Goal: Transaction & Acquisition: Purchase product/service

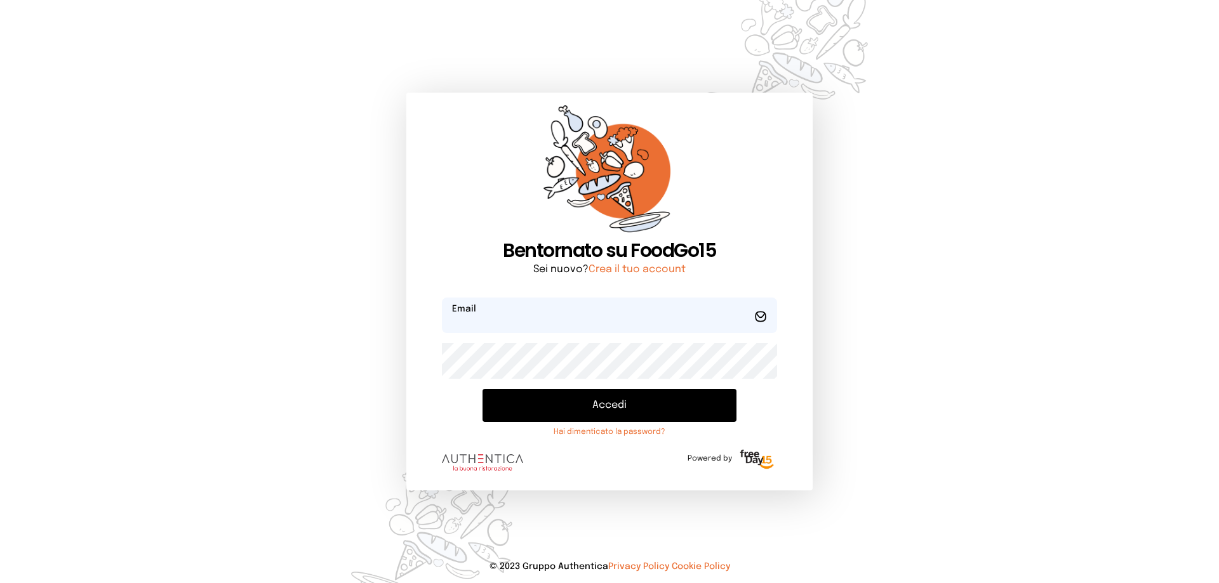
click at [521, 326] on input "email" at bounding box center [609, 316] width 335 height 36
type input "**********"
click at [483, 389] on button "Accedi" at bounding box center [610, 405] width 254 height 33
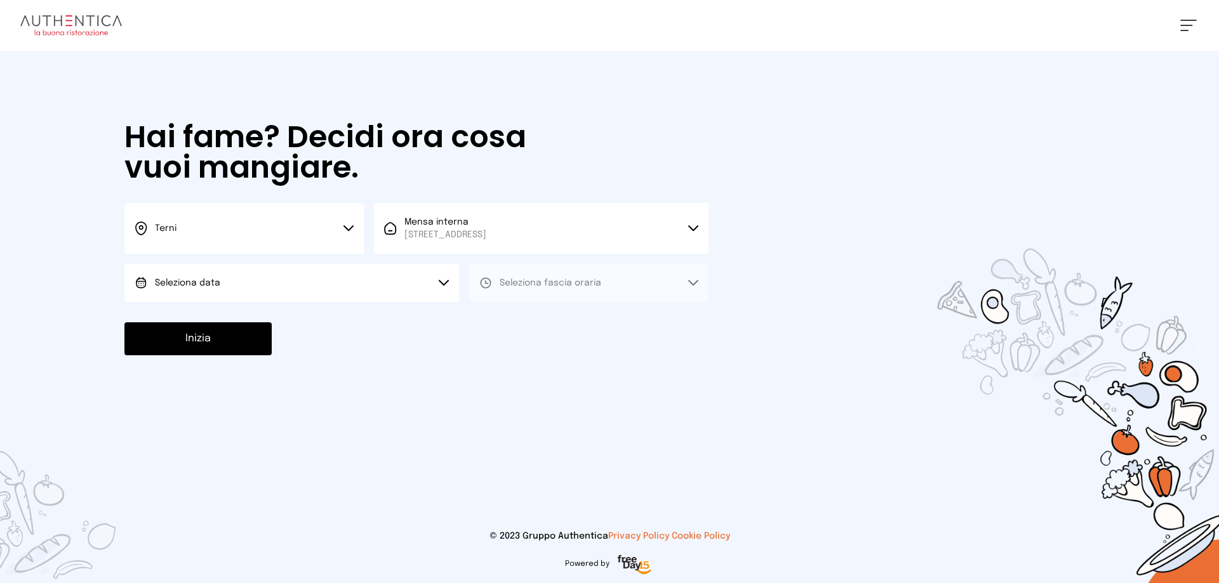
click at [300, 290] on button "Seleziona data" at bounding box center [291, 283] width 335 height 38
click at [245, 326] on li "[DATE], [DATE]" at bounding box center [291, 318] width 335 height 33
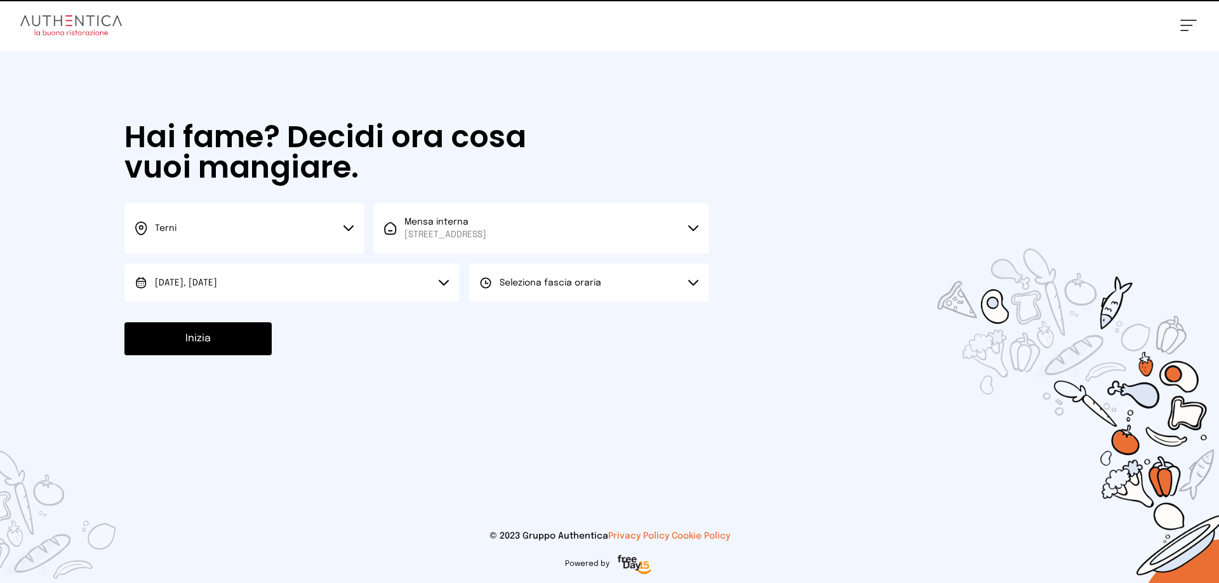
click at [585, 273] on button "Seleziona fascia oraria" at bounding box center [588, 283] width 239 height 38
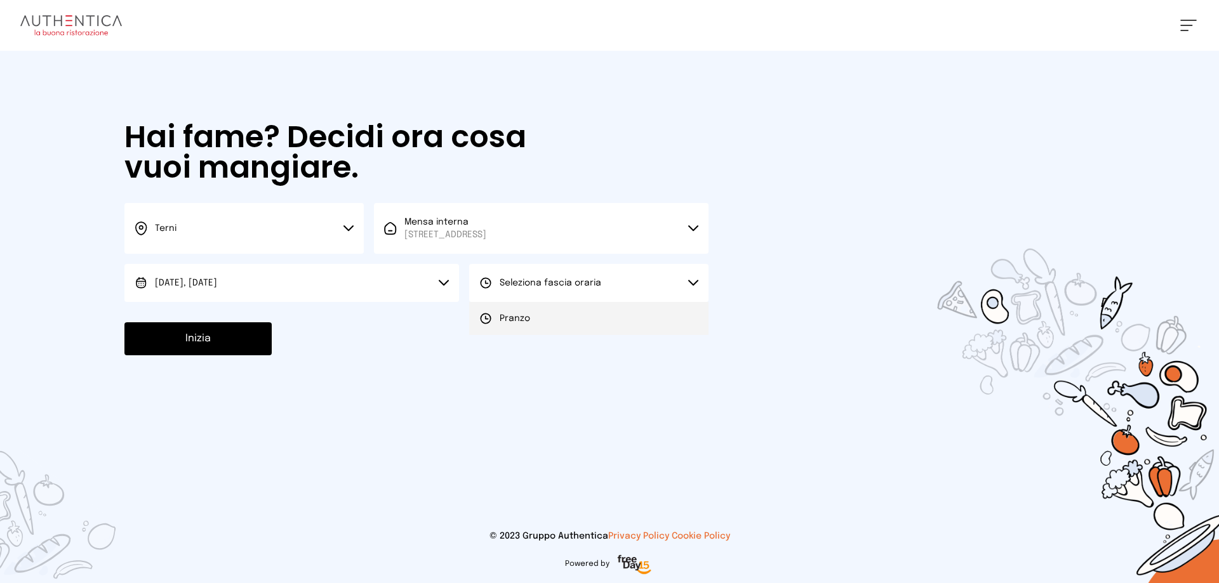
click at [609, 326] on li "Pranzo" at bounding box center [588, 318] width 239 height 33
click at [166, 349] on button "Inizia" at bounding box center [197, 339] width 147 height 33
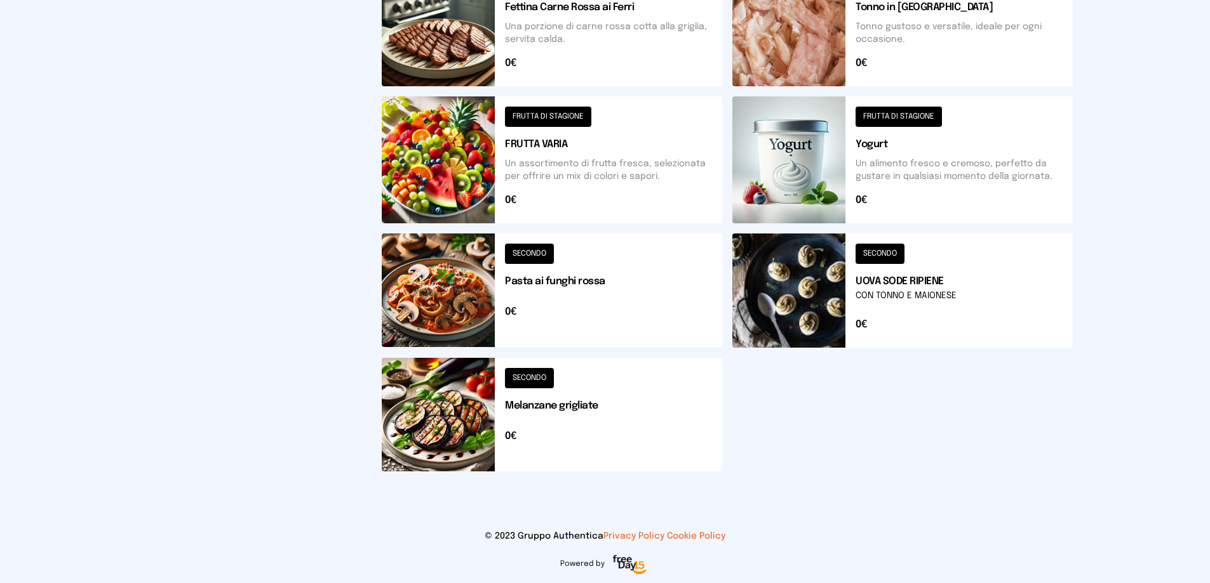
scroll to position [188, 0]
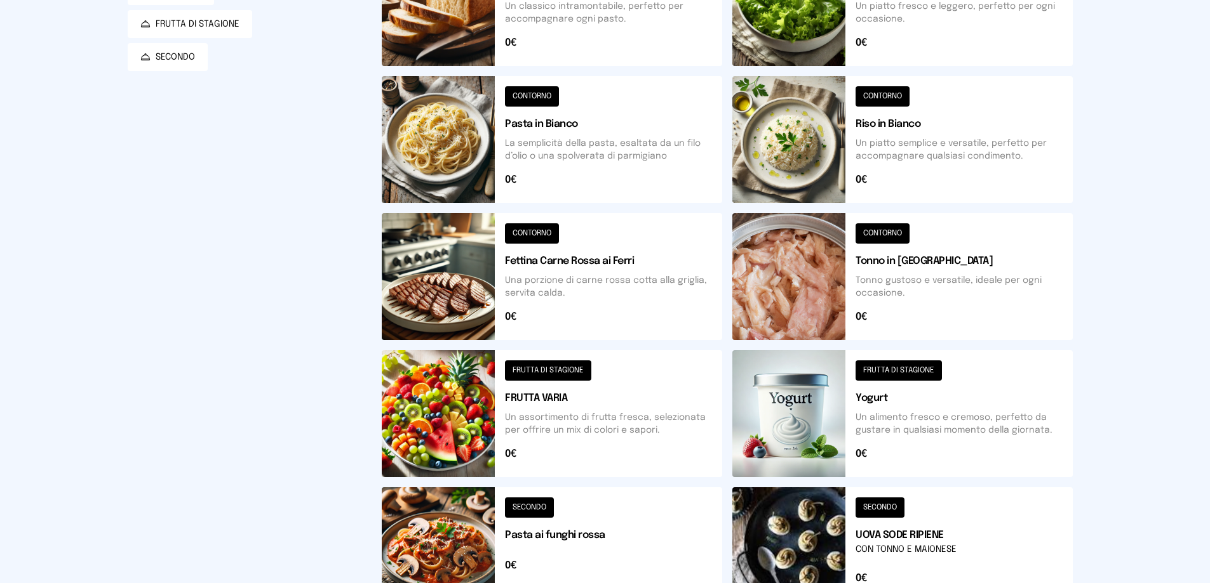
click at [822, 133] on button at bounding box center [902, 139] width 340 height 127
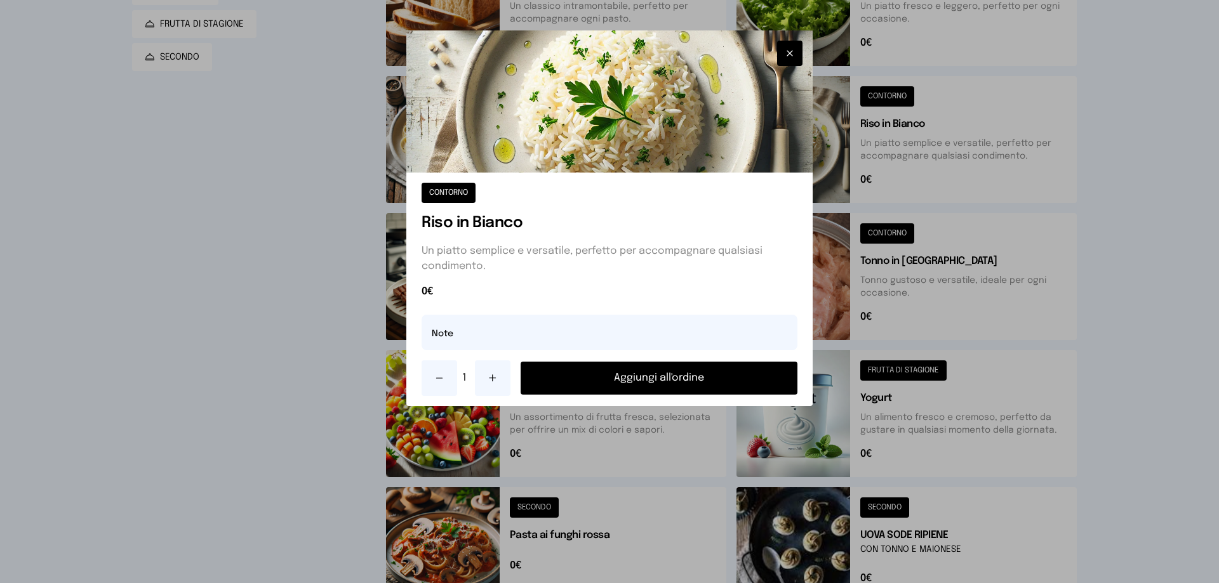
click at [707, 380] on button "Aggiungi all'ordine" at bounding box center [659, 378] width 277 height 33
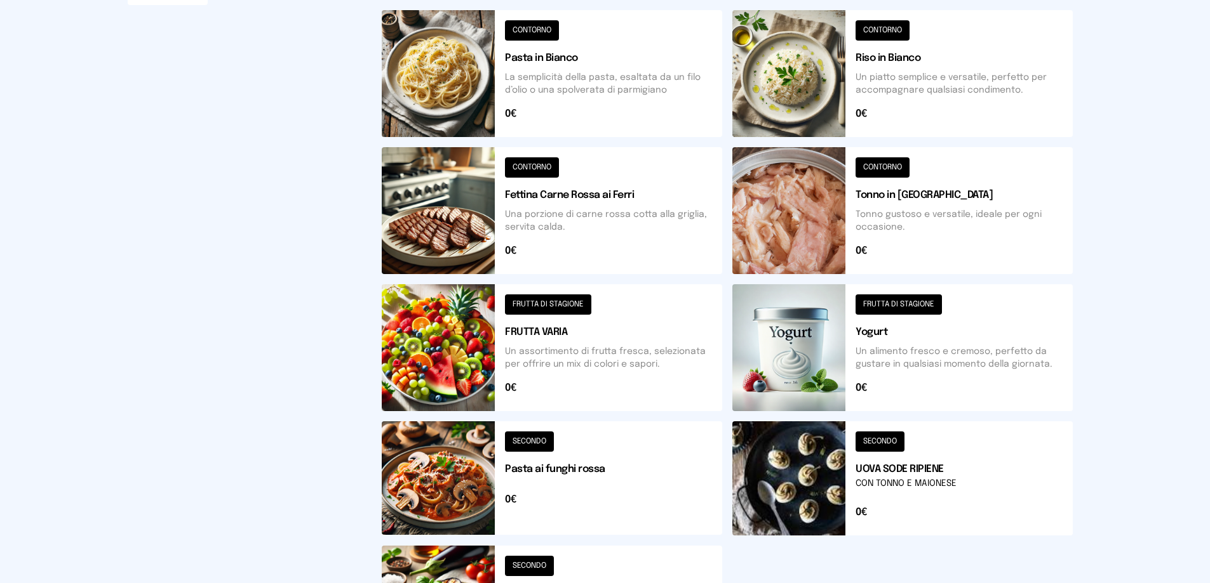
scroll to position [381, 0]
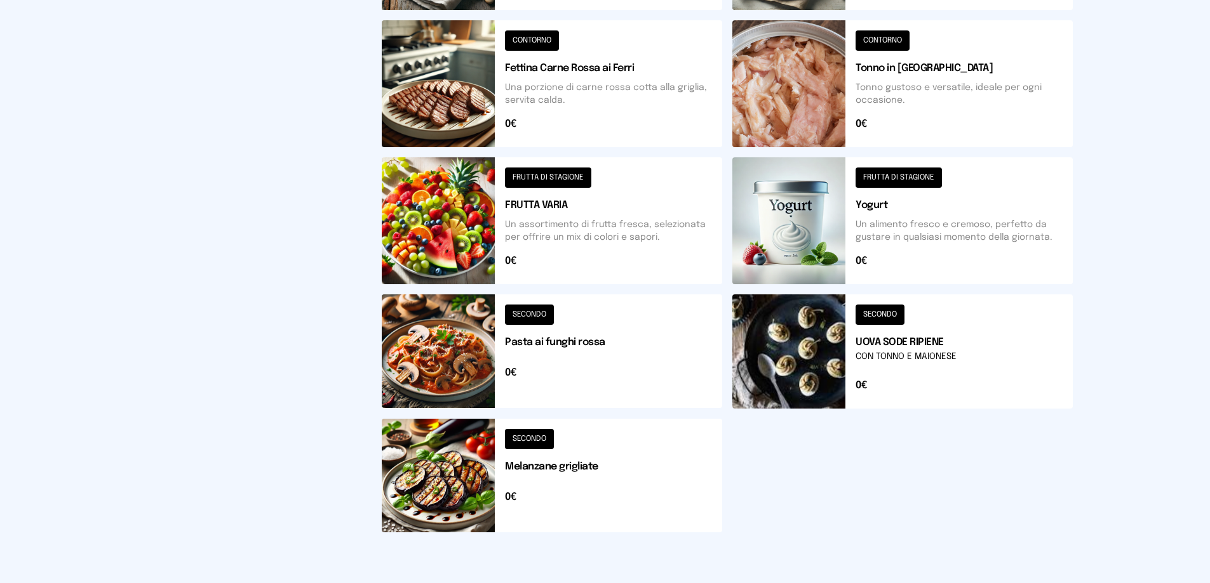
click at [491, 469] on button at bounding box center [552, 476] width 340 height 114
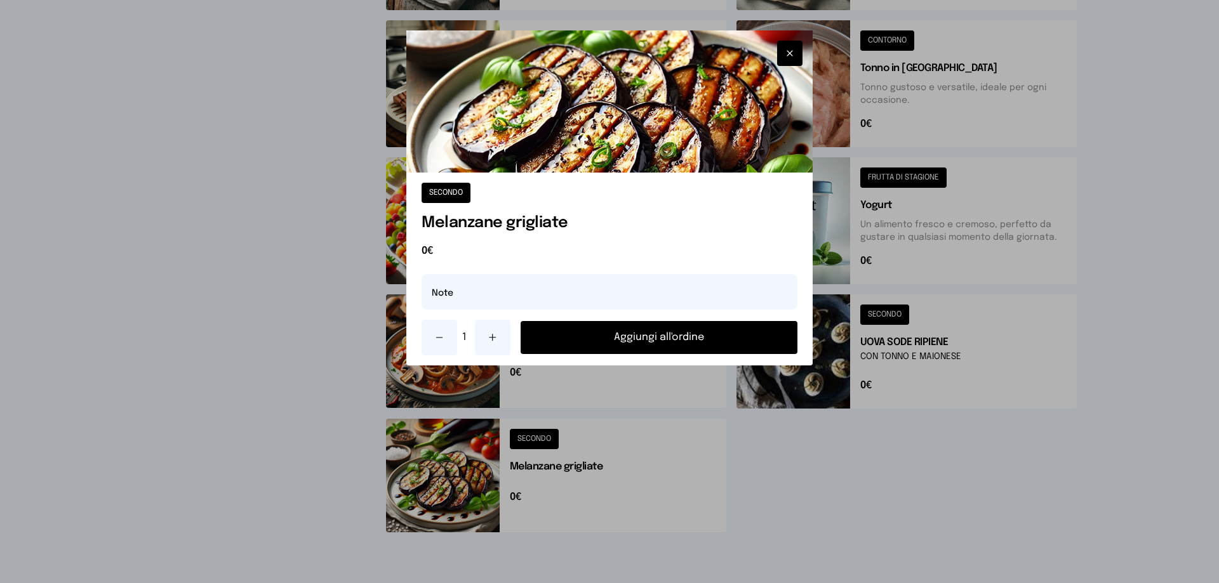
click at [625, 343] on button "Aggiungi all'ordine" at bounding box center [659, 337] width 277 height 33
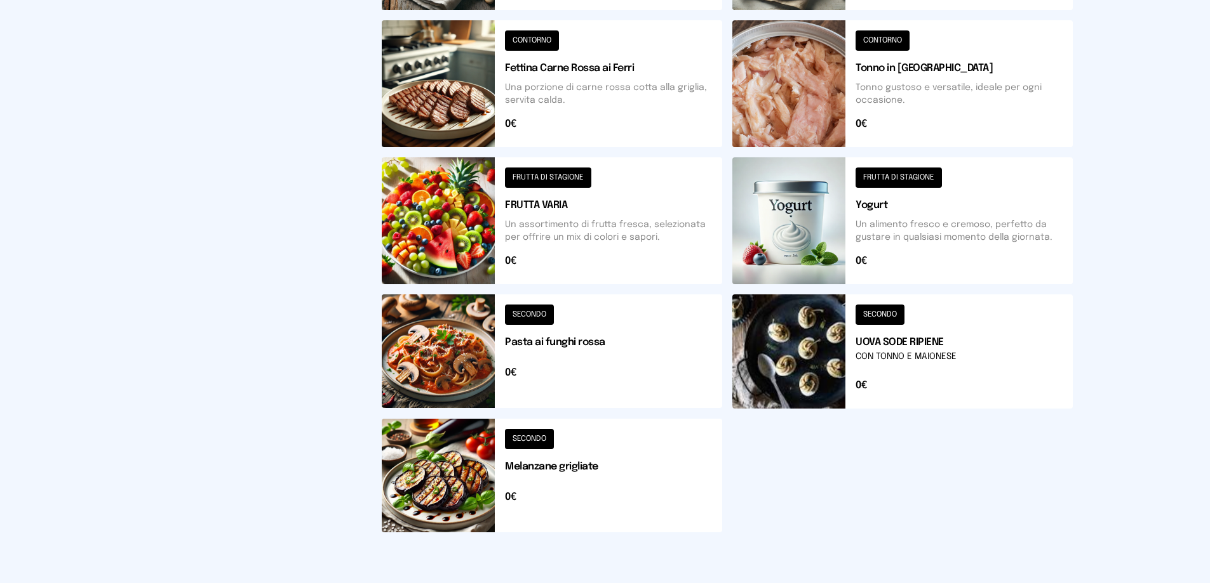
click at [828, 380] on button at bounding box center [902, 352] width 340 height 114
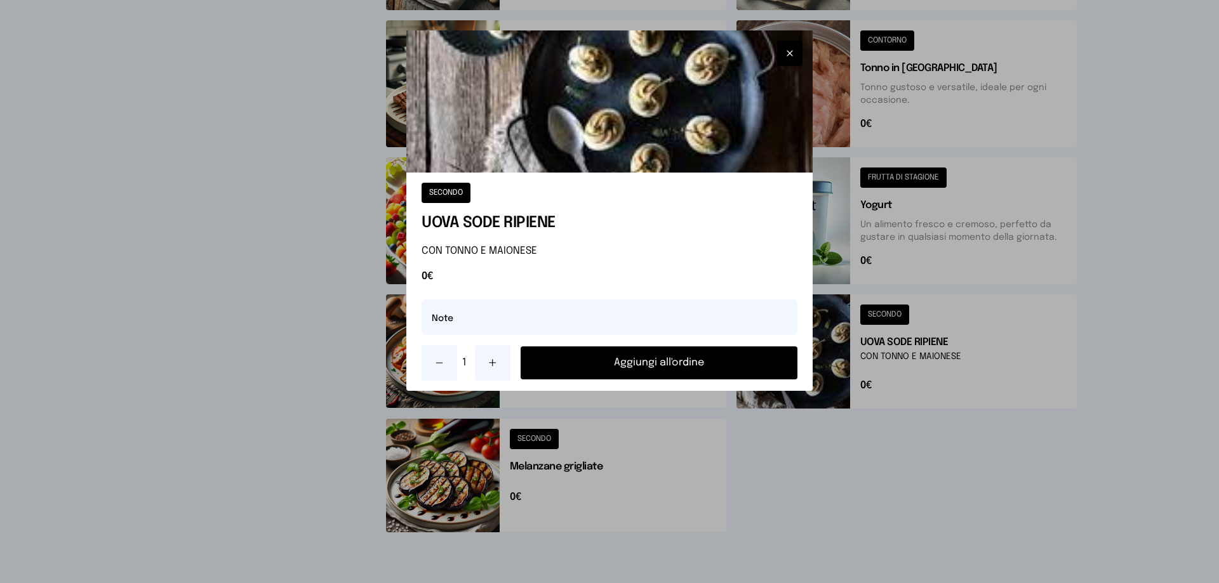
click at [782, 373] on button "Aggiungi all'ordine" at bounding box center [659, 363] width 277 height 33
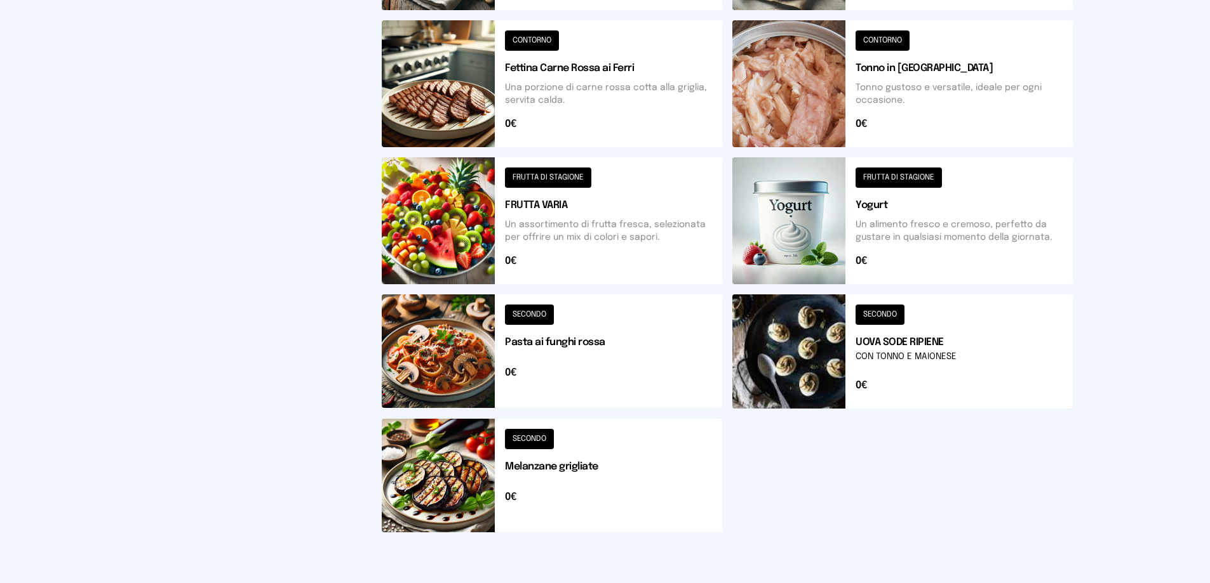
scroll to position [0, 0]
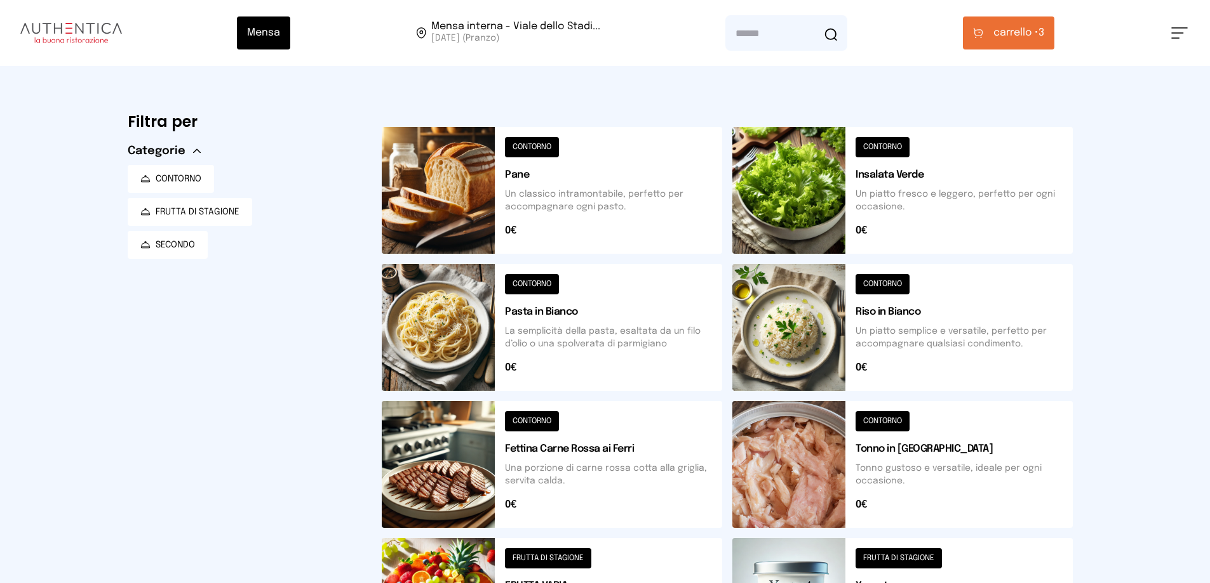
click at [493, 453] on button at bounding box center [552, 464] width 340 height 127
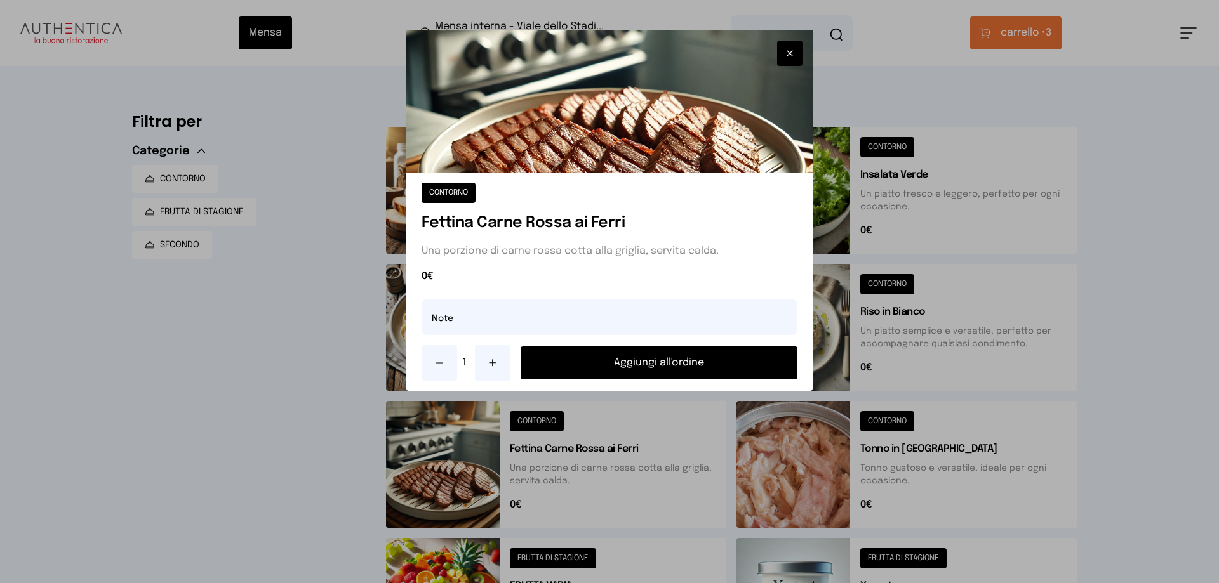
click at [622, 372] on button "Aggiungi all'ordine" at bounding box center [659, 363] width 277 height 33
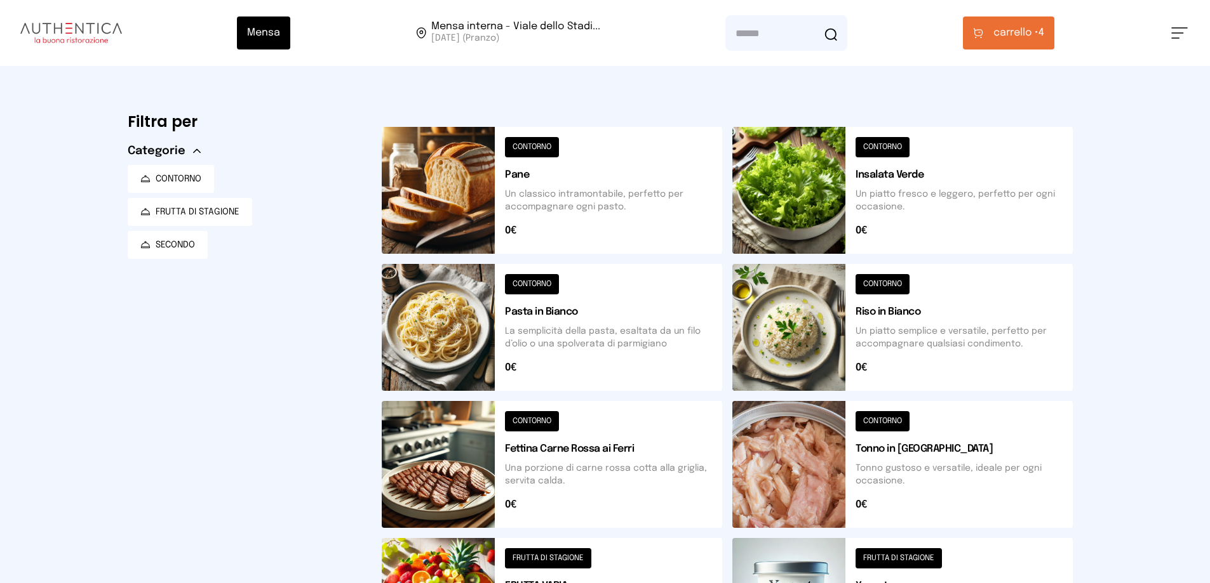
click at [1008, 32] on span "carrello •" at bounding box center [1015, 32] width 45 height 15
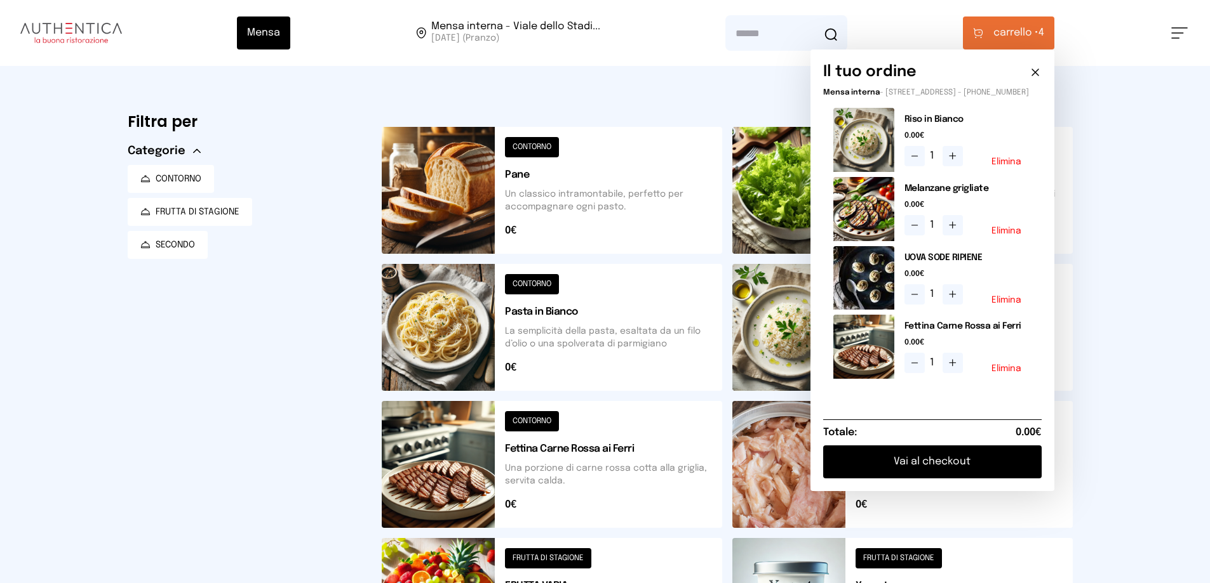
click at [1004, 305] on button "Elimina" at bounding box center [1006, 300] width 30 height 9
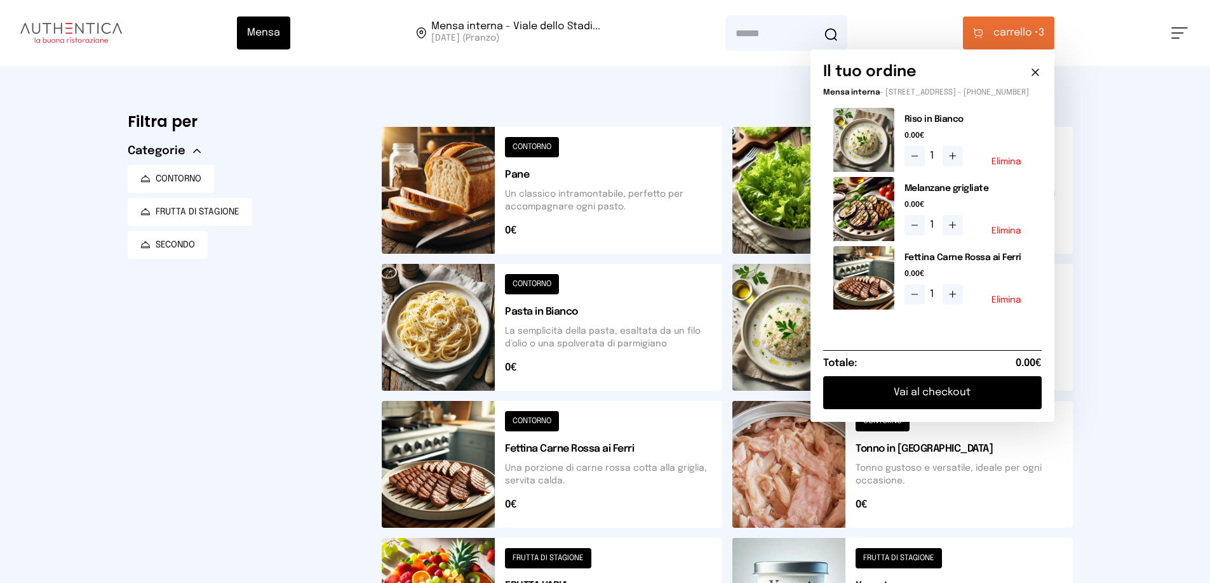
click at [1033, 508] on button at bounding box center [902, 464] width 340 height 127
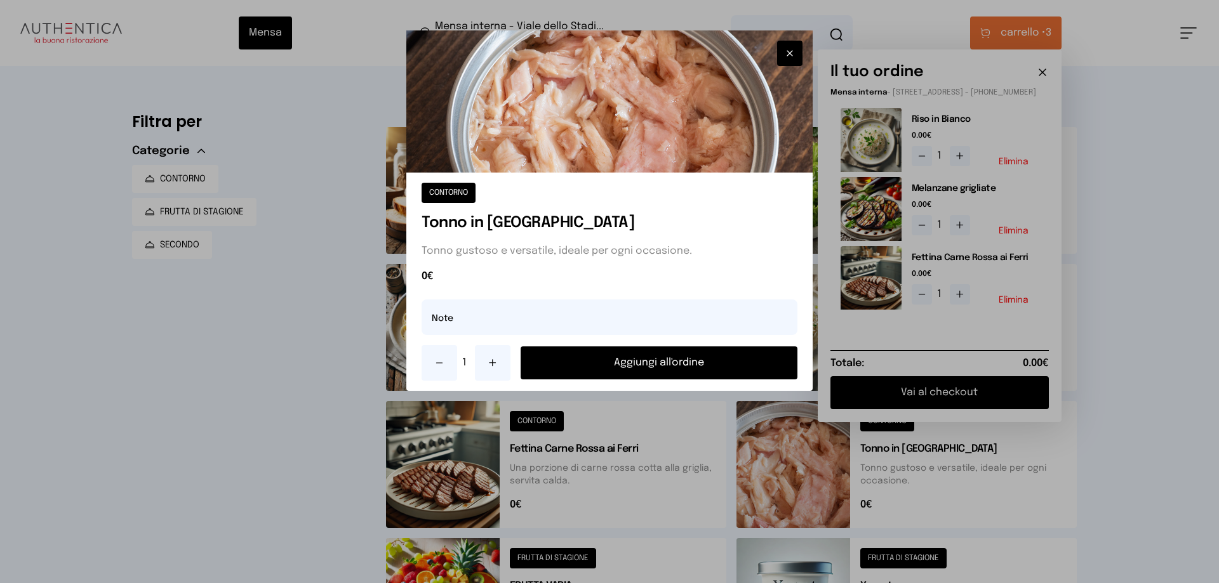
click at [792, 53] on icon "button" at bounding box center [790, 53] width 10 height 13
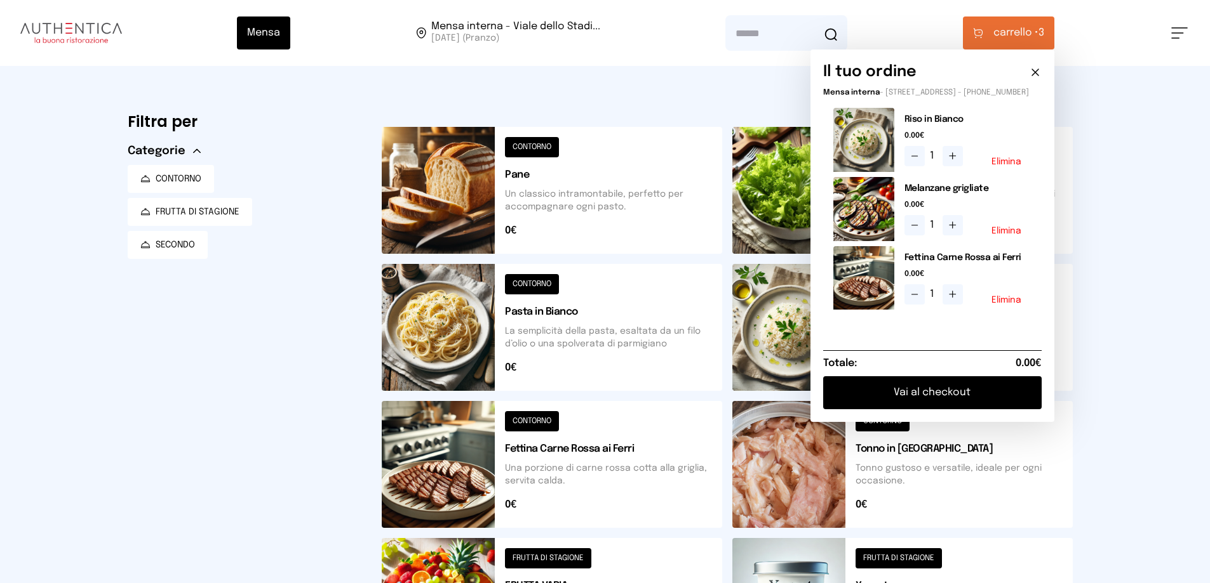
scroll to position [190, 0]
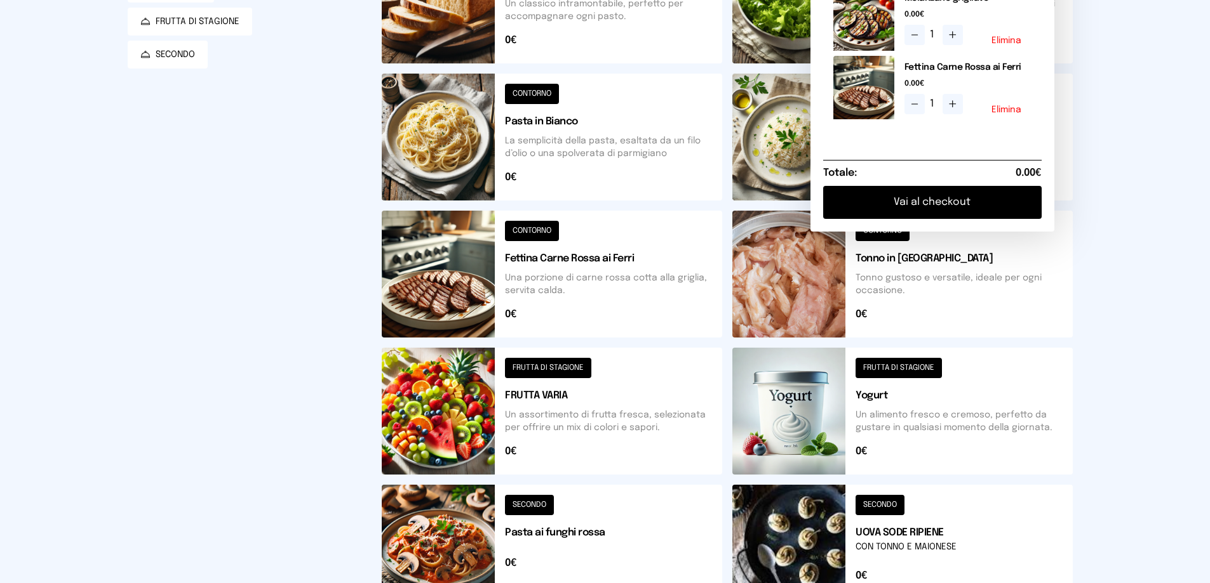
click at [790, 427] on button at bounding box center [902, 411] width 340 height 127
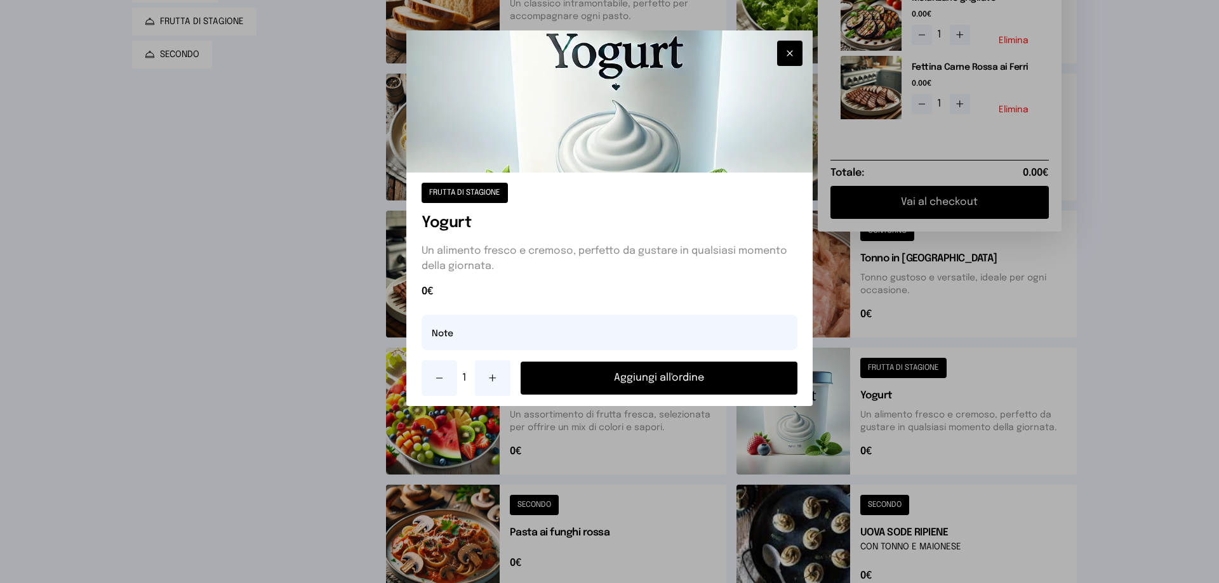
click at [635, 383] on button "Aggiungi all'ordine" at bounding box center [659, 378] width 277 height 33
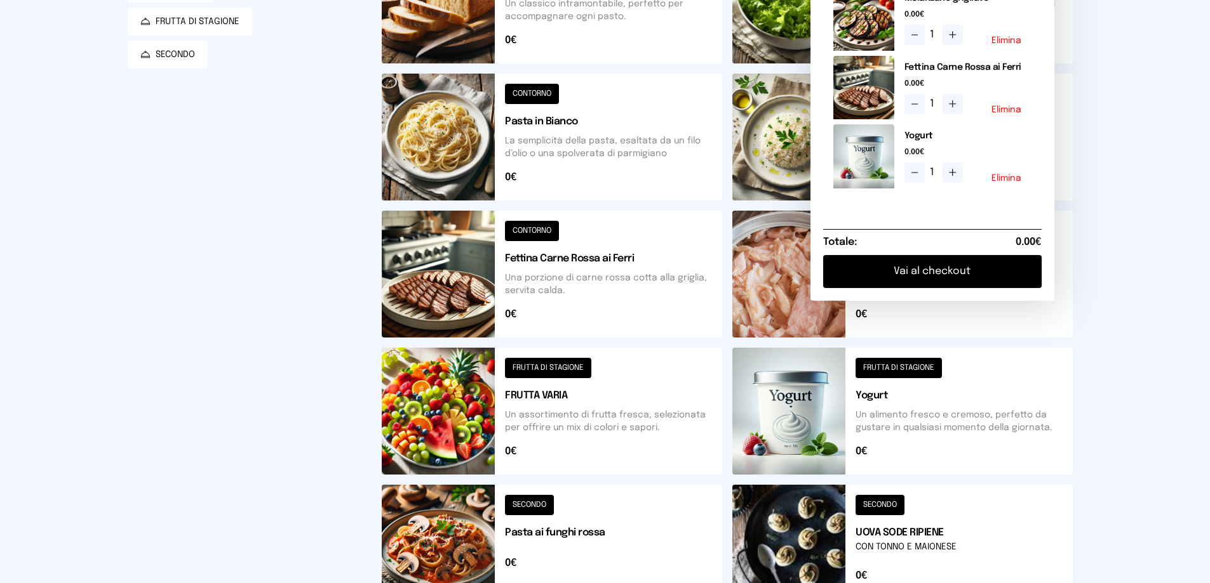
scroll to position [254, 0]
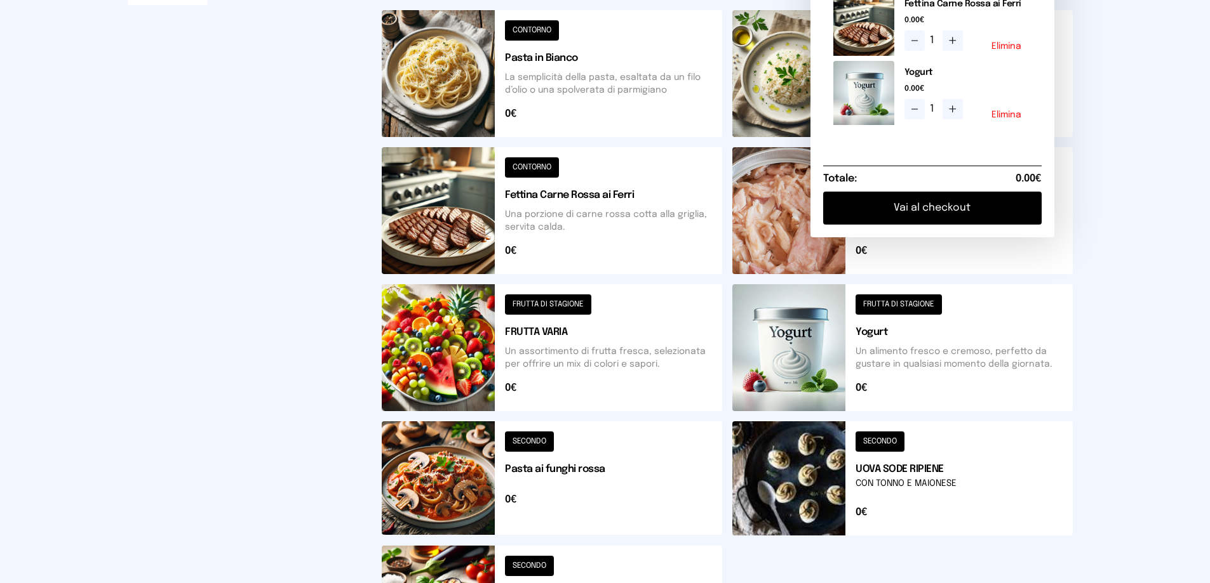
click at [446, 360] on button at bounding box center [552, 347] width 340 height 127
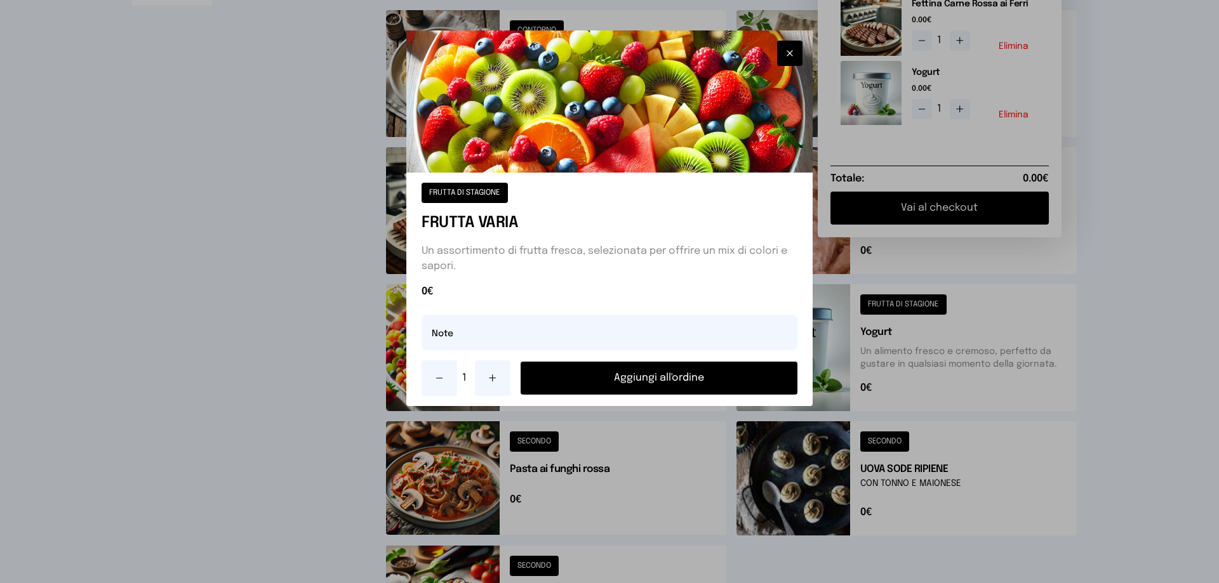
click at [603, 376] on button "Aggiungi all'ordine" at bounding box center [659, 378] width 277 height 33
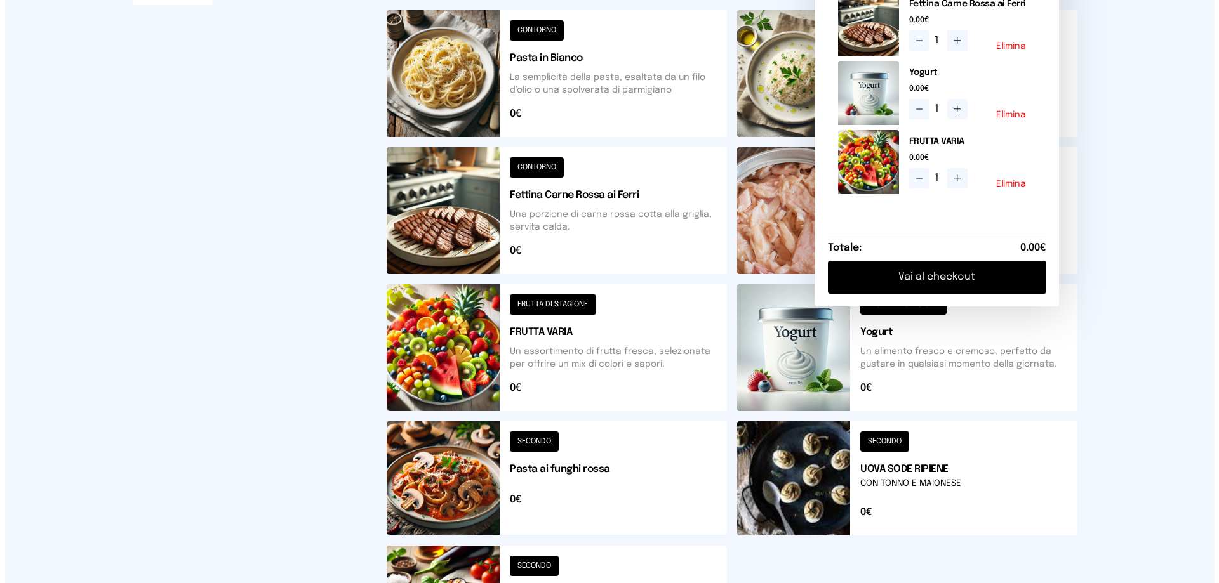
scroll to position [0, 0]
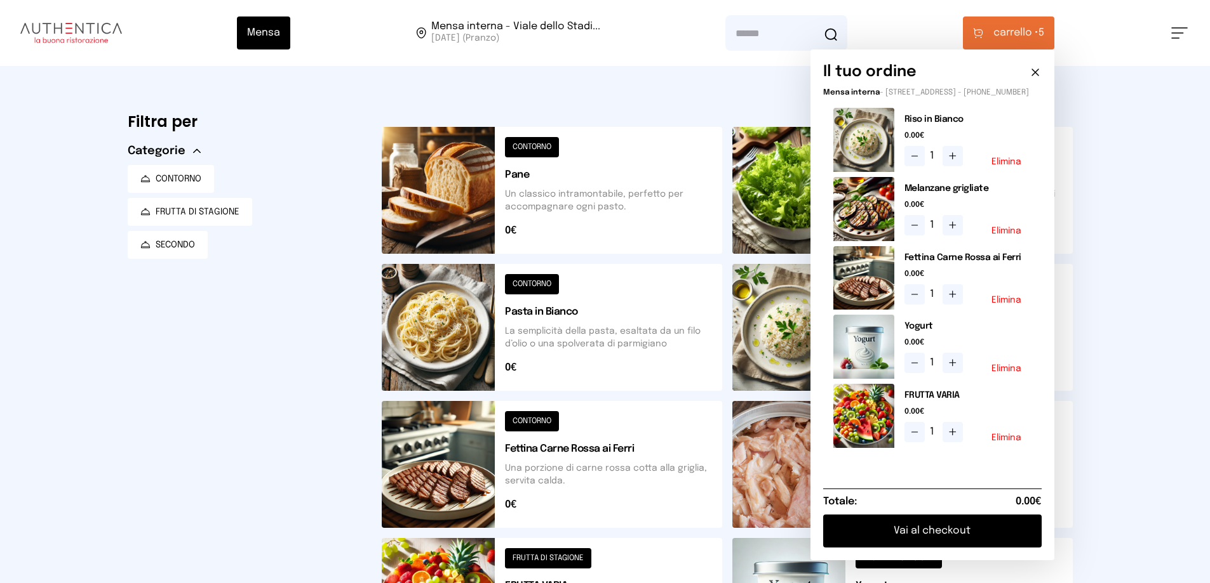
click at [1014, 443] on button "Elimina" at bounding box center [1006, 438] width 30 height 9
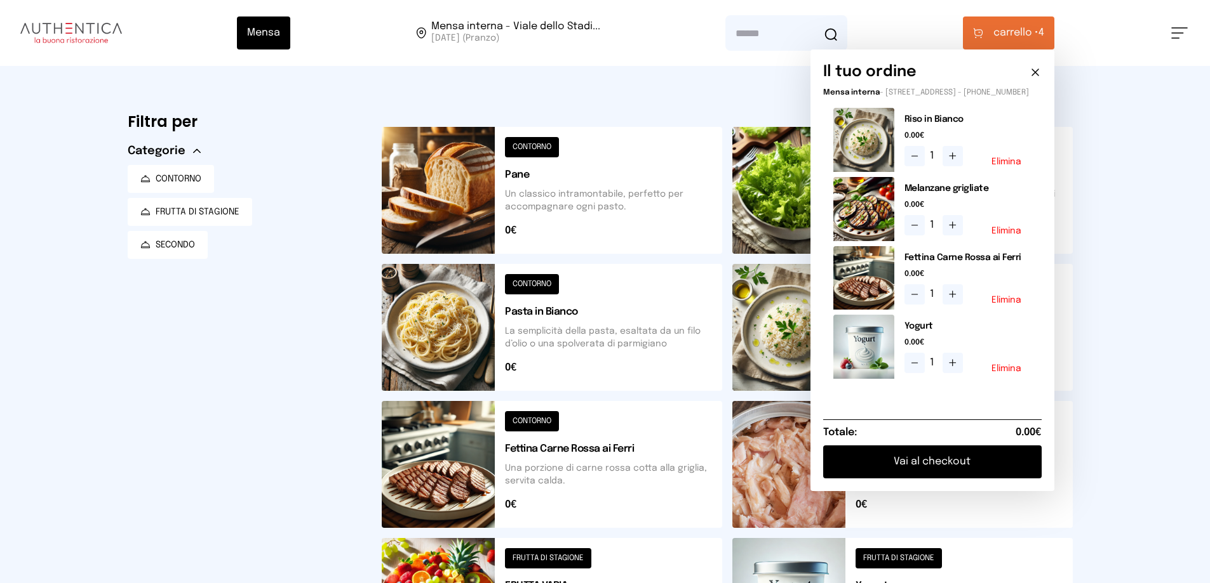
click at [947, 479] on button "Vai al checkout" at bounding box center [932, 462] width 218 height 33
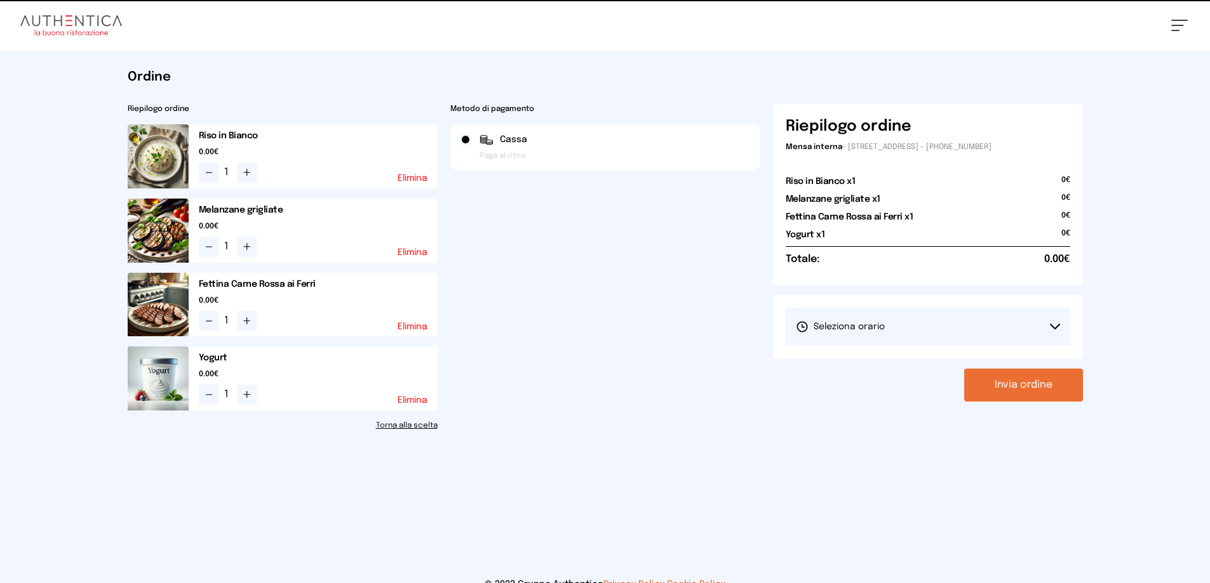
click at [881, 328] on span "Seleziona orario" at bounding box center [840, 327] width 89 height 13
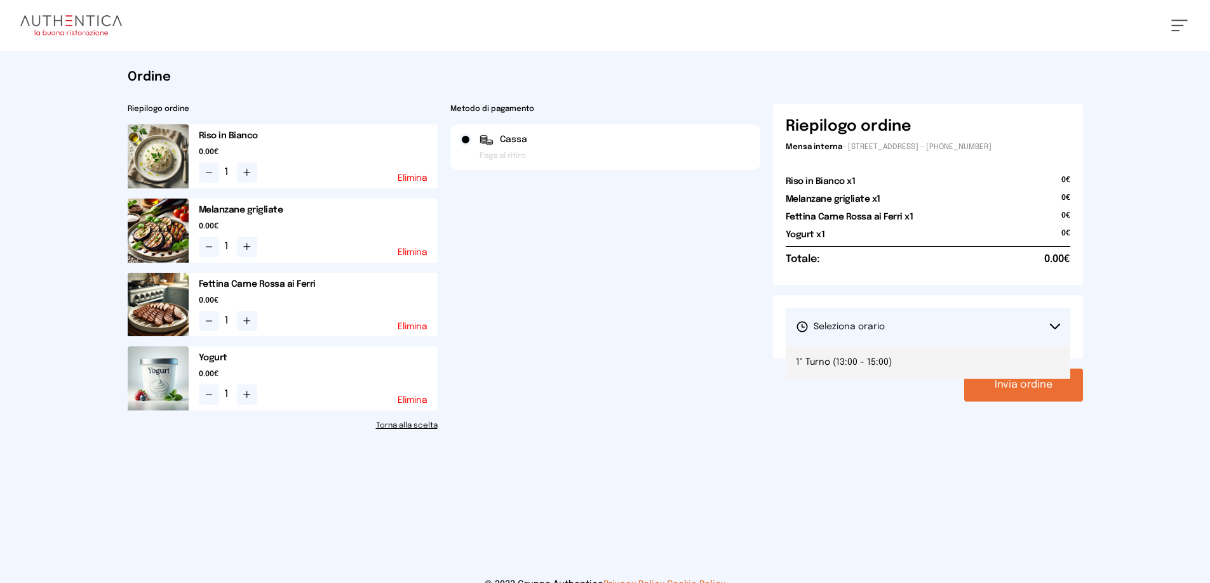
click at [854, 356] on span "1° Turno (13:00 - 15:00)" at bounding box center [844, 362] width 96 height 13
click at [1020, 383] on button "Invia ordine" at bounding box center [1023, 385] width 119 height 33
